Goal: Transaction & Acquisition: Download file/media

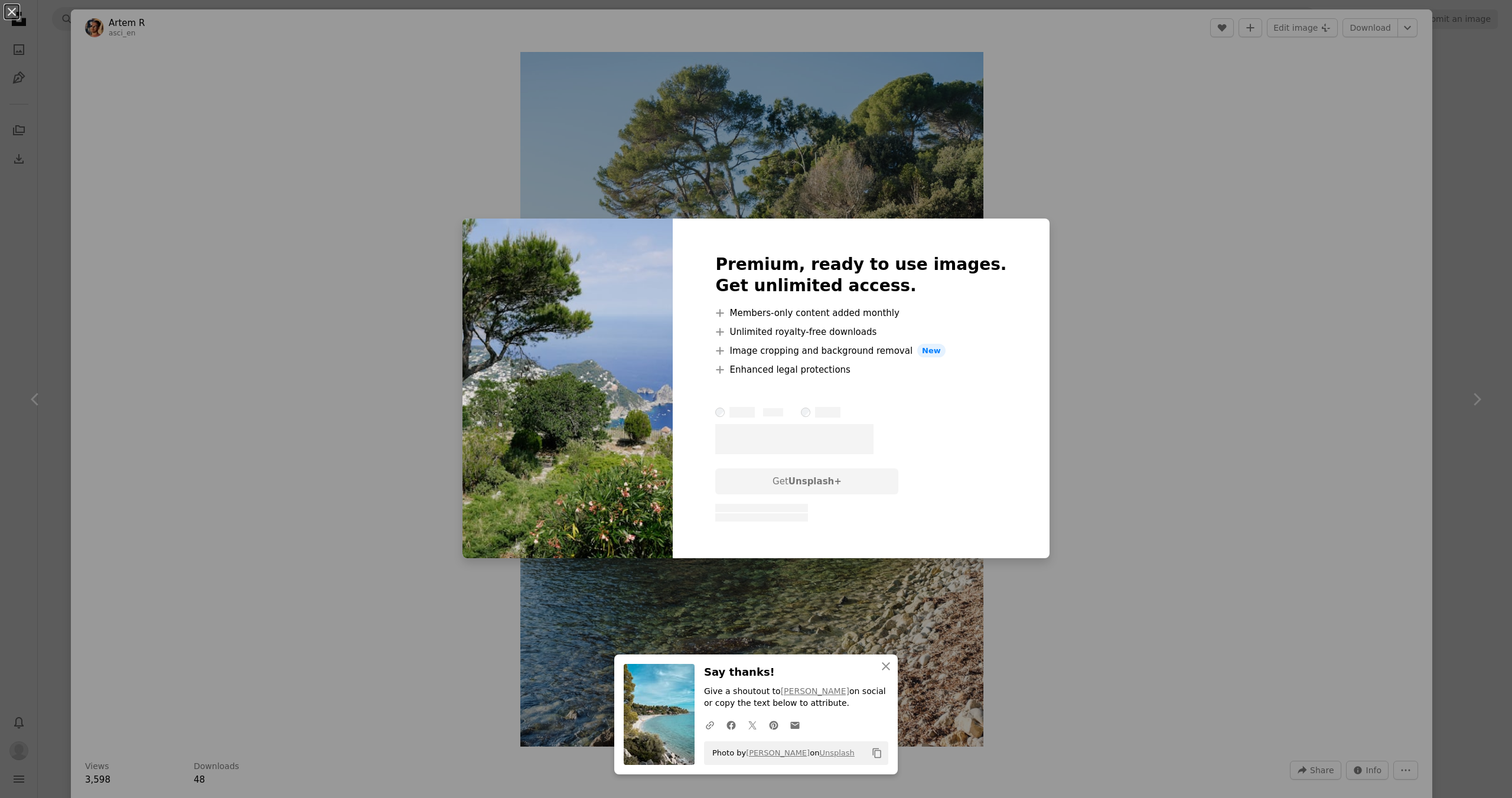
scroll to position [8973, 0]
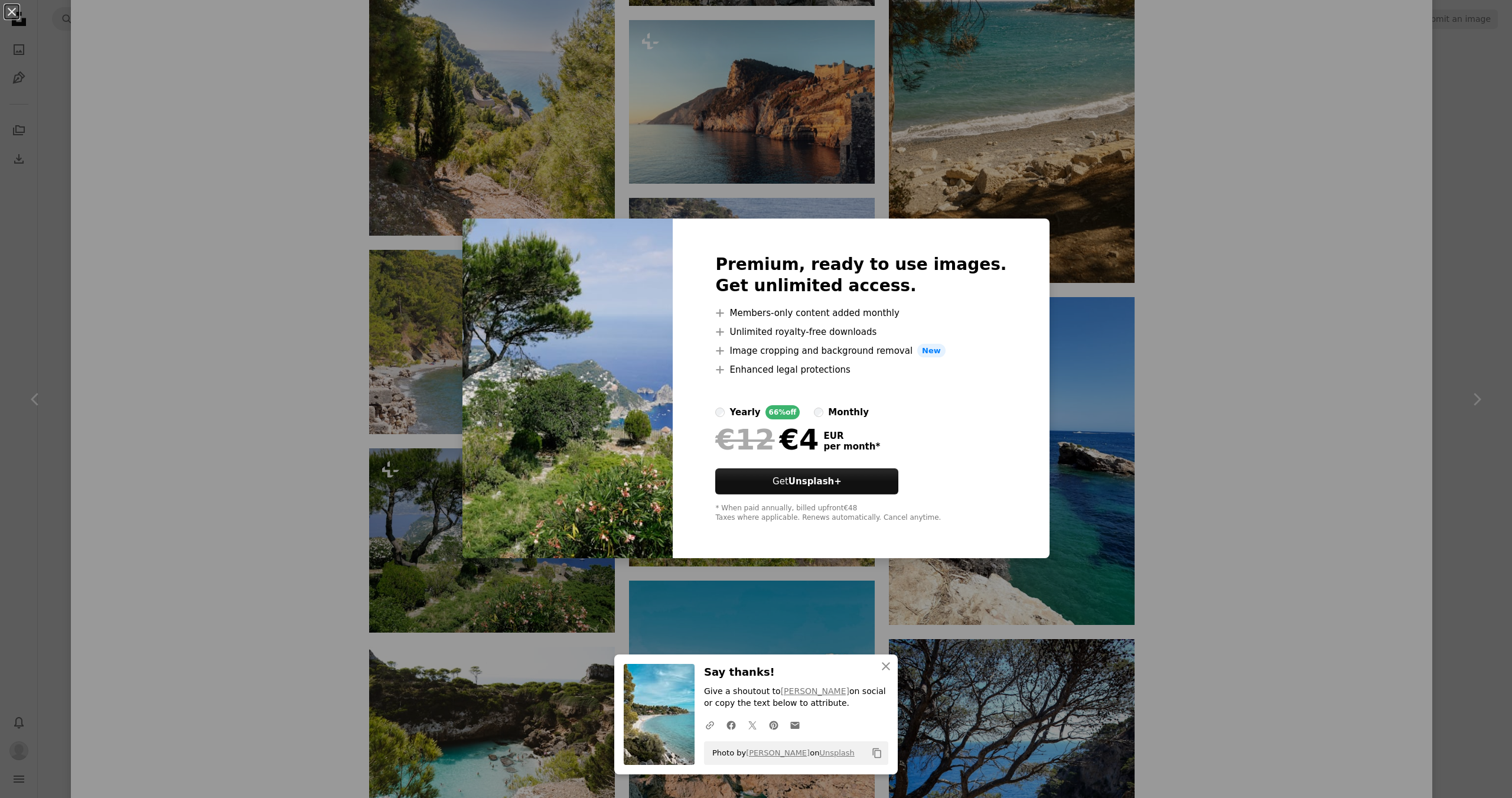
click at [1196, 410] on div "An X shape Premium, ready to use images. Get unlimited access. A plus sign Memb…" at bounding box center [756, 399] width 1512 height 798
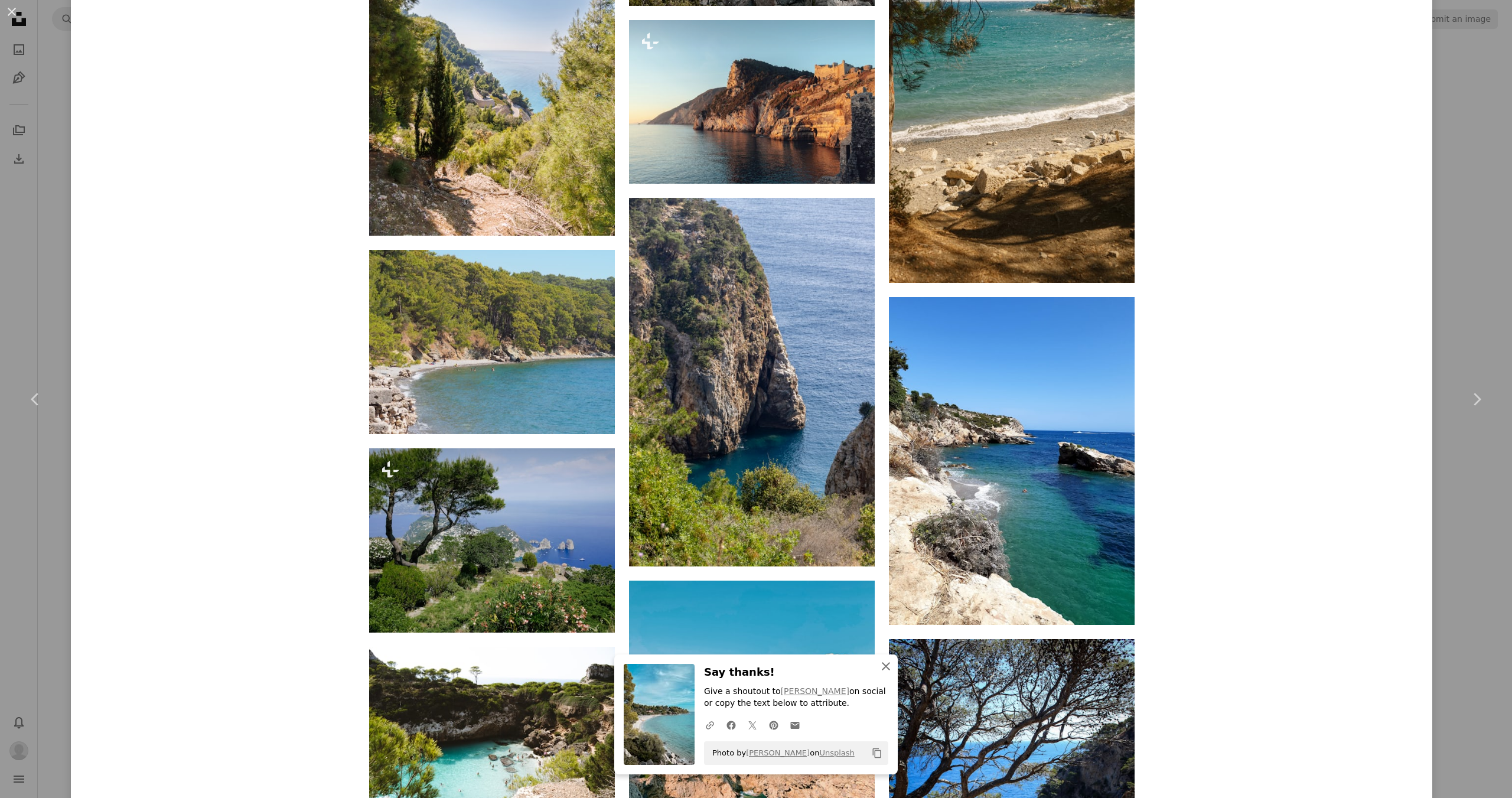
click at [881, 662] on icon "An X shape" at bounding box center [886, 666] width 14 height 14
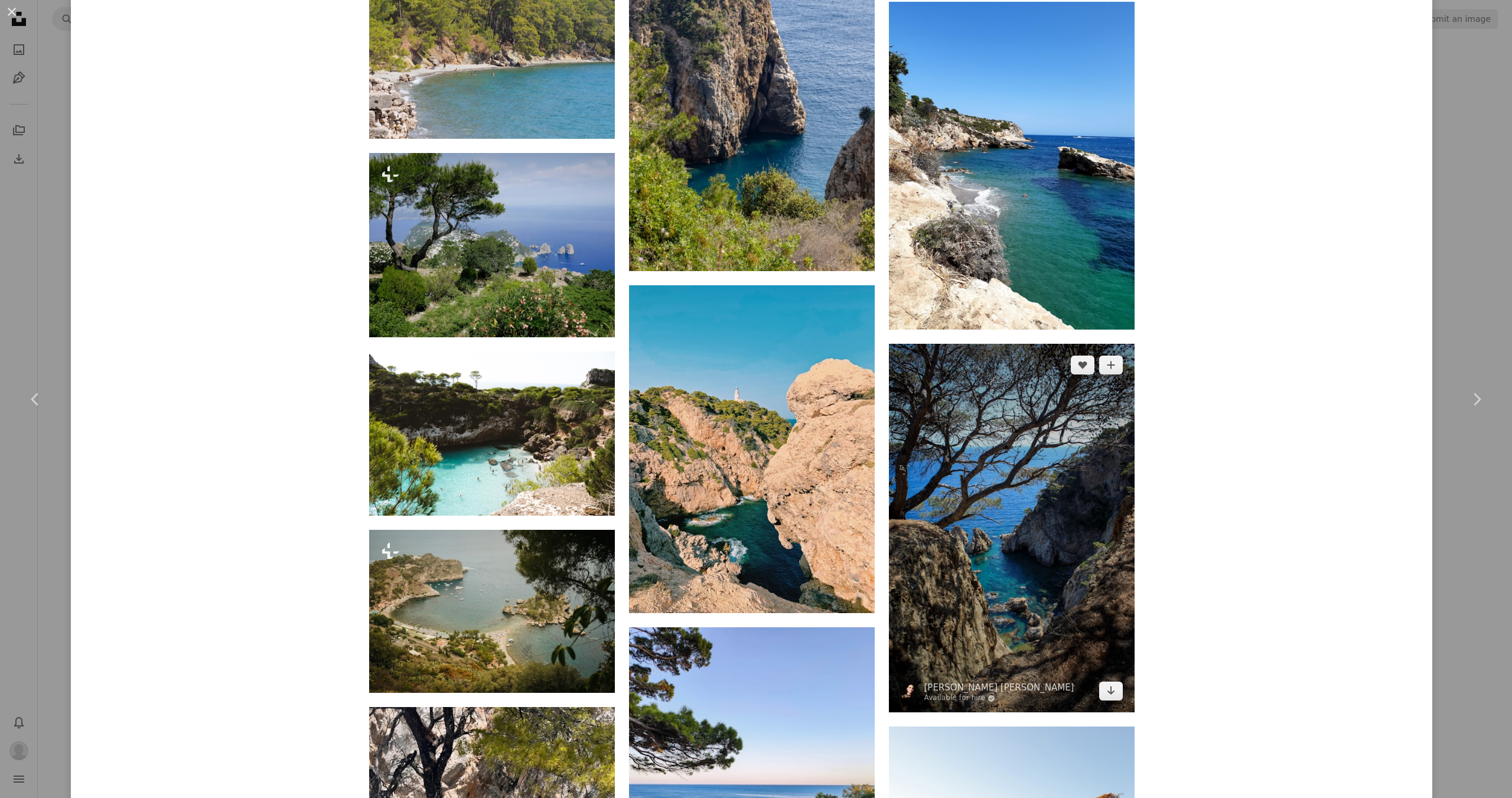
scroll to position [9622, 0]
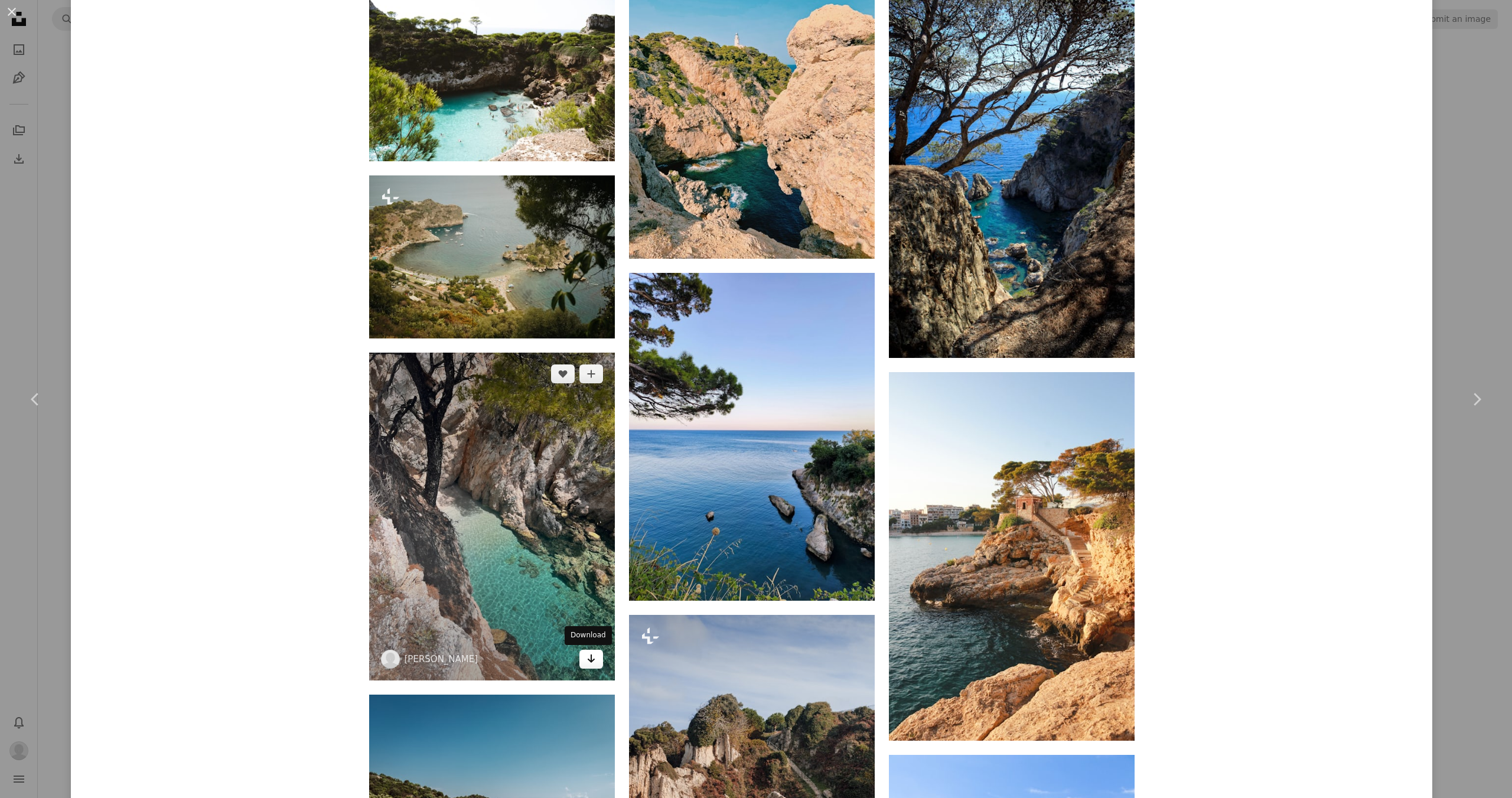
click at [589, 659] on icon "Download" at bounding box center [591, 658] width 8 height 8
